Goal: Communication & Community: Answer question/provide support

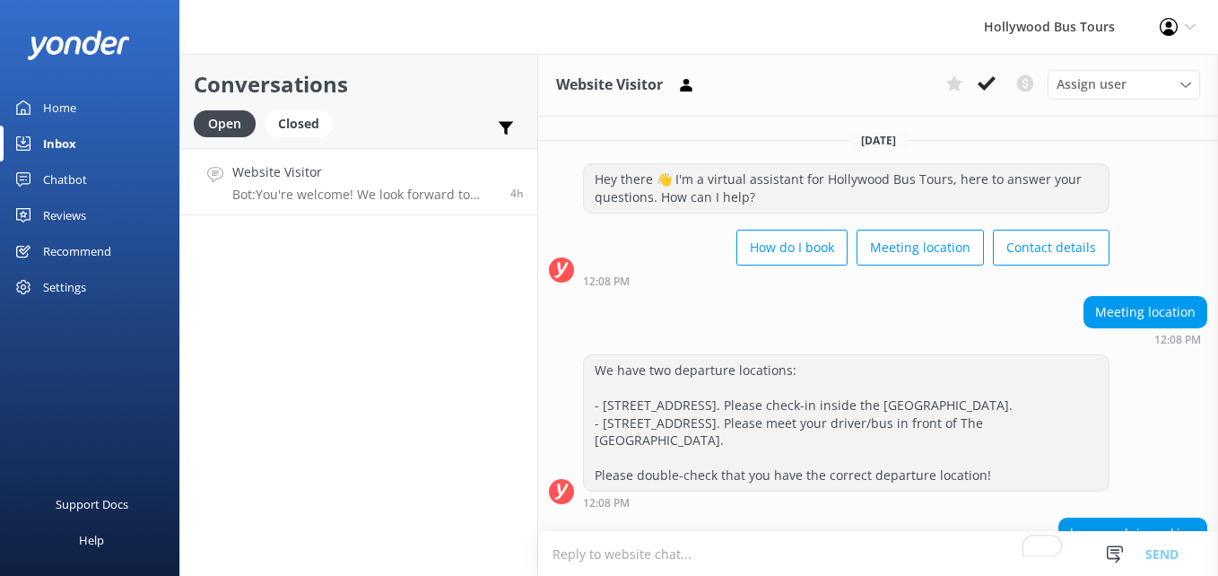
scroll to position [1501, 0]
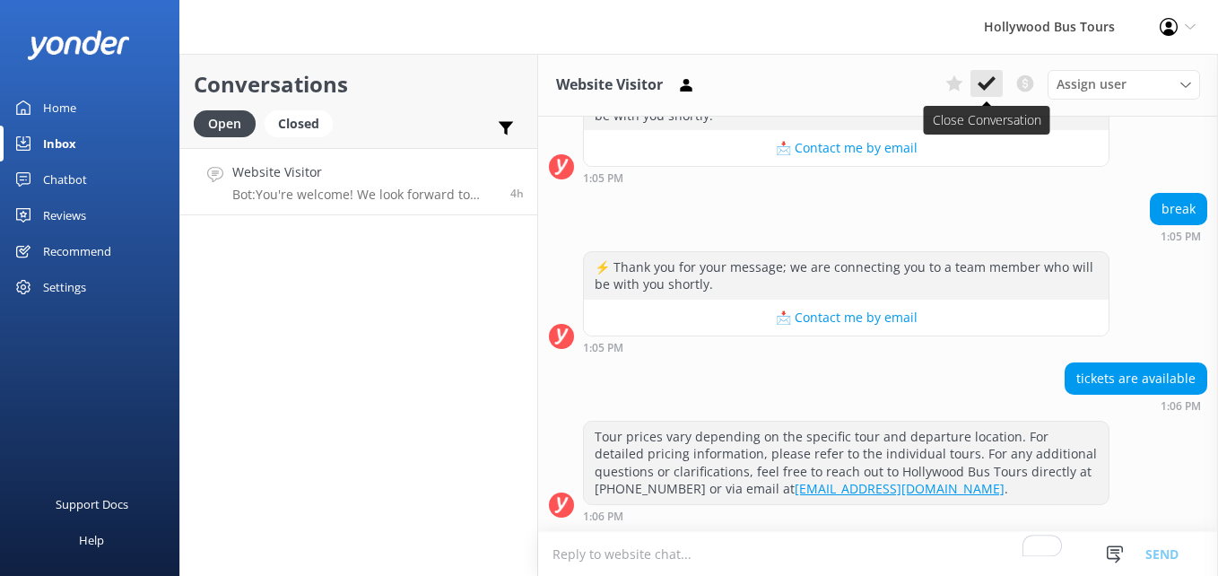
click at [993, 89] on icon at bounding box center [987, 83] width 18 height 18
